Goal: Understand process/instructions

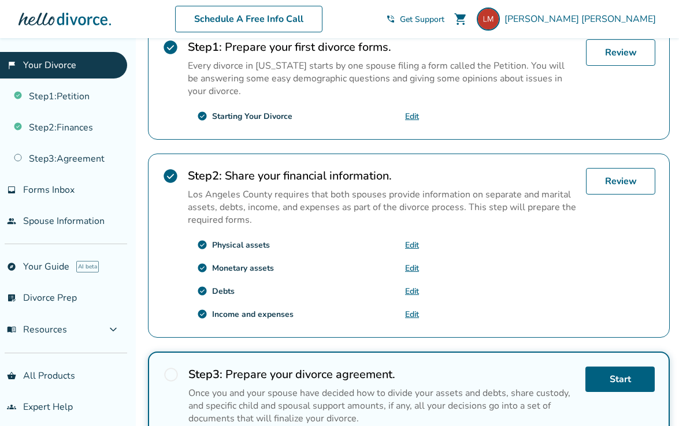
scroll to position [157, 0]
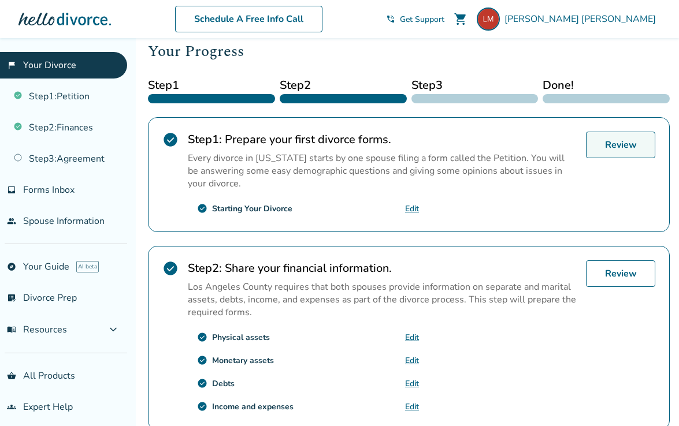
click at [636, 149] on link "Review" at bounding box center [620, 145] width 69 height 27
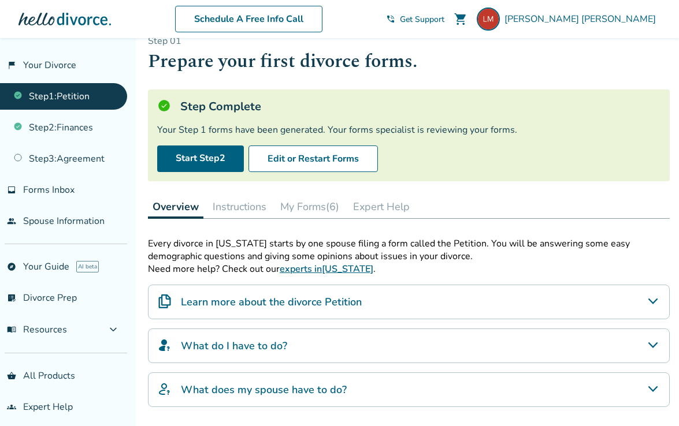
scroll to position [23, 0]
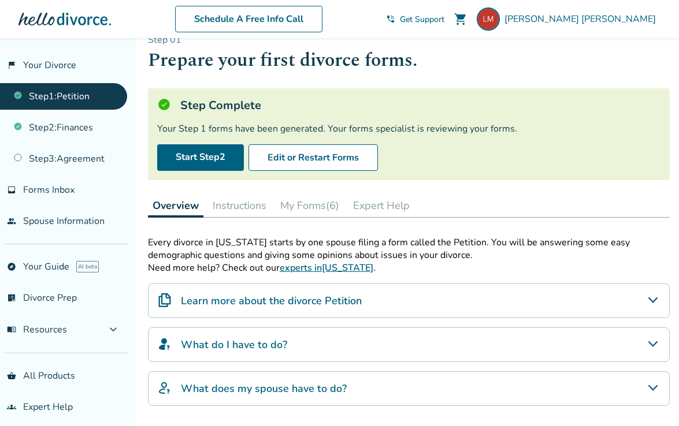
click at [243, 201] on button "Instructions" at bounding box center [239, 205] width 63 height 23
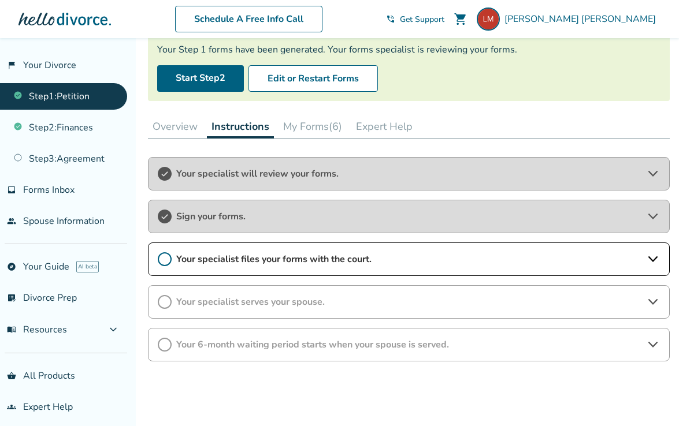
scroll to position [136, 0]
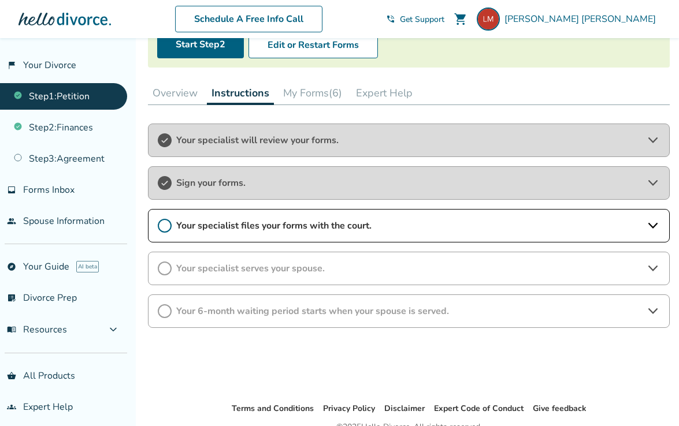
click at [162, 221] on icon at bounding box center [165, 226] width 14 height 14
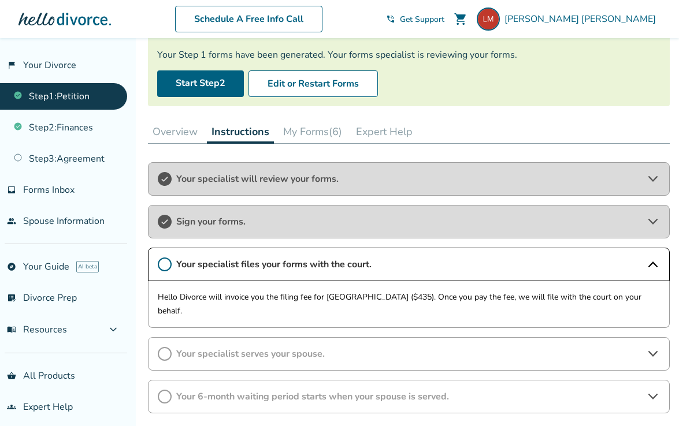
scroll to position [95, 0]
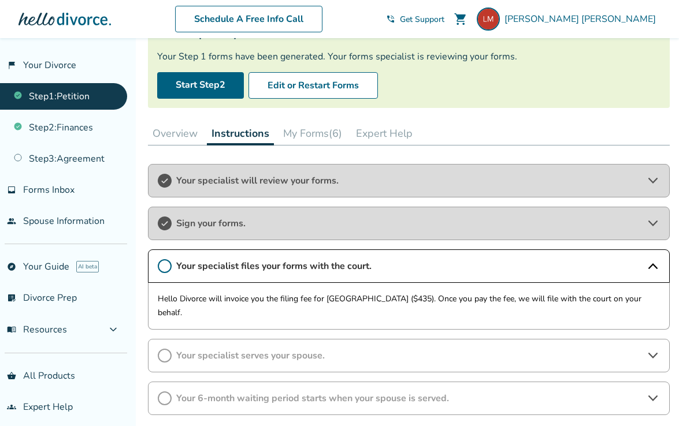
click at [83, 94] on link "Step 1 : Petition" at bounding box center [63, 96] width 127 height 27
